Goal: Information Seeking & Learning: Learn about a topic

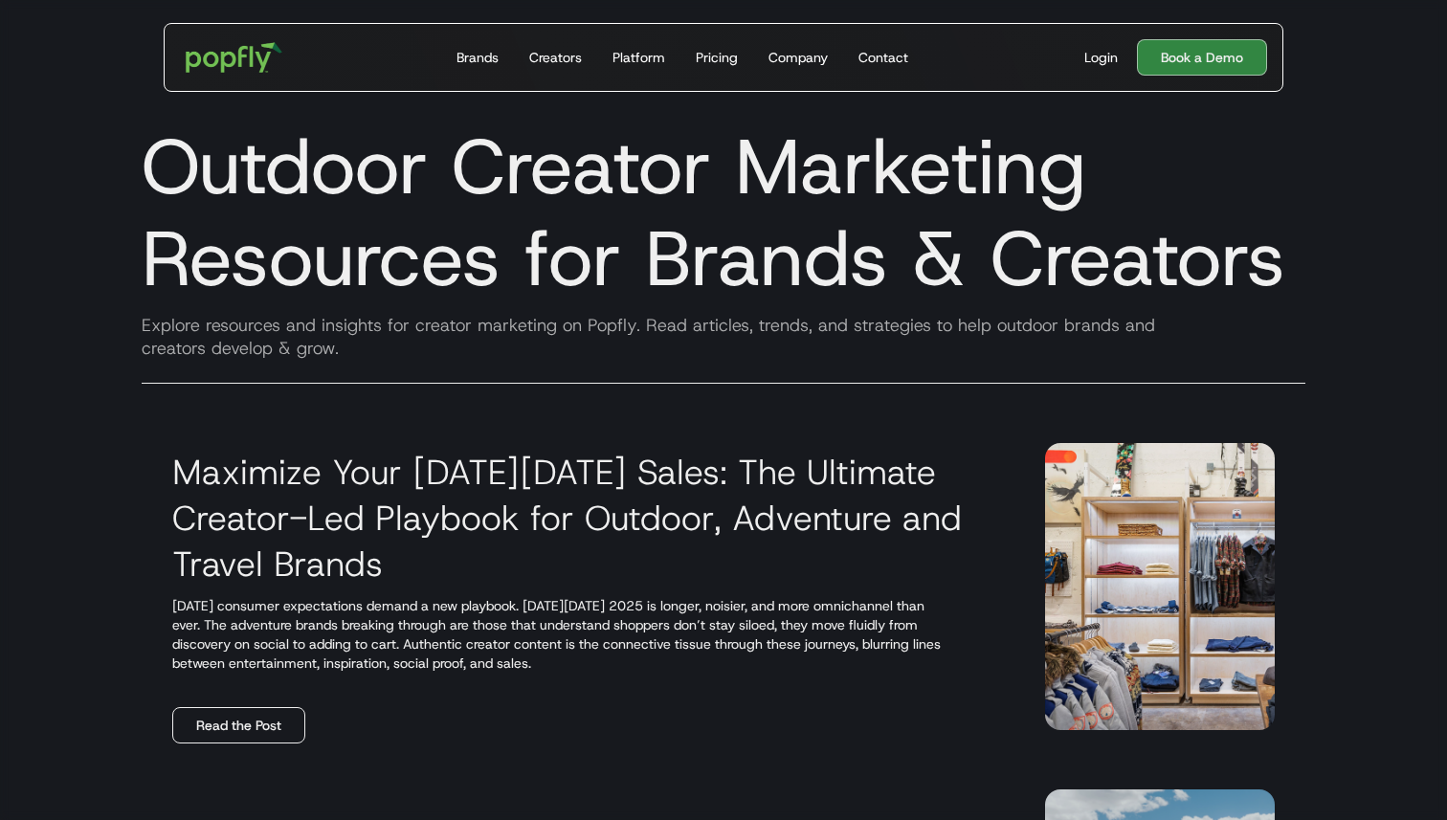
click at [262, 728] on link "Read the Post" at bounding box center [238, 725] width 133 height 36
